Goal: Navigation & Orientation: Find specific page/section

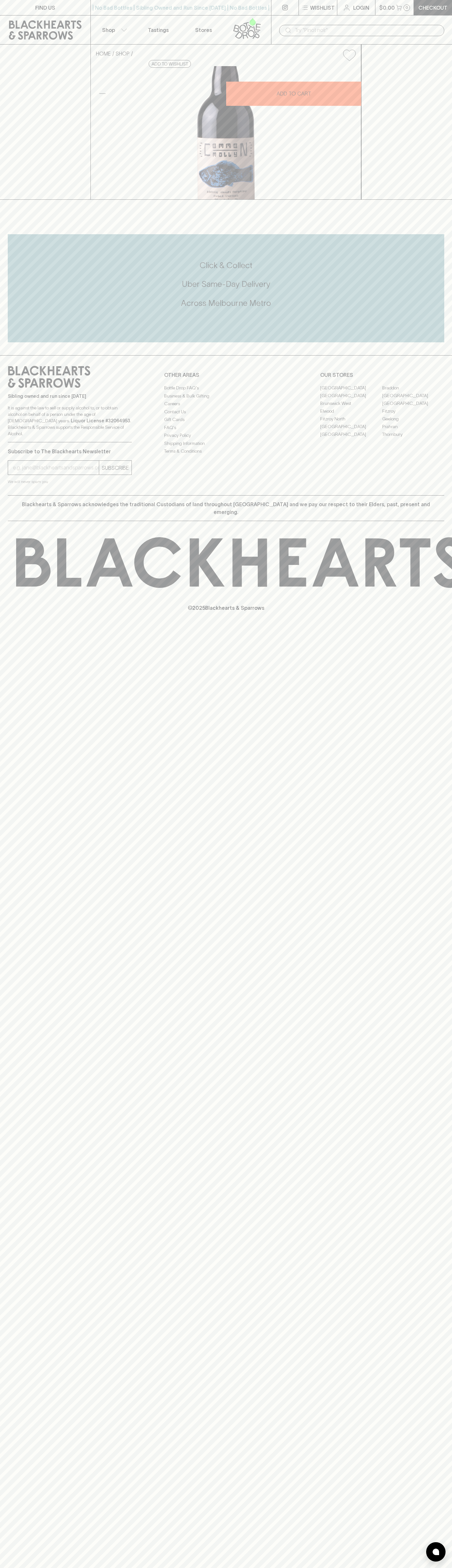
click at [138, 27] on link "Tastings" at bounding box center [158, 29] width 45 height 29
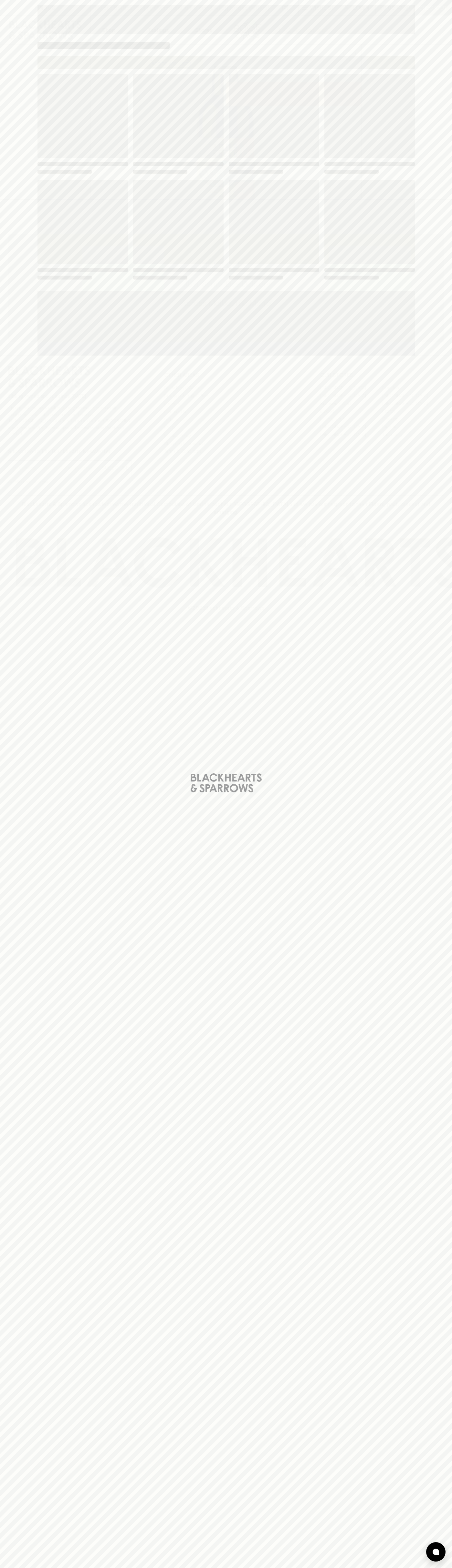
click at [429, 698] on div "Loading" at bounding box center [226, 784] width 452 height 1568
click at [9, 1567] on html "FIND US | No Bad Bottles | Sibling Owned and Run Since [DATE] | No Bad Bottles …" at bounding box center [226, 784] width 452 height 1568
click at [28, 5] on div "Loading" at bounding box center [226, 784] width 452 height 1568
